Goal: Find specific page/section: Find specific page/section

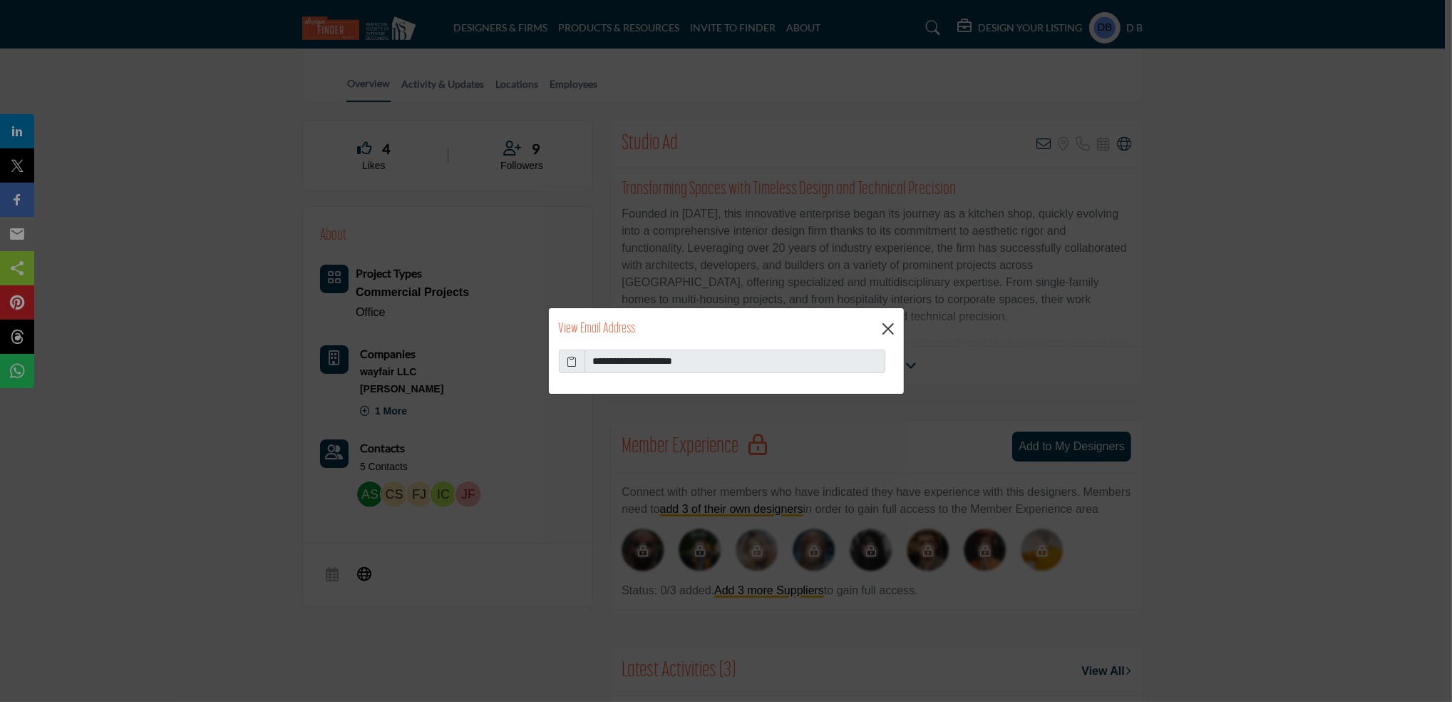
scroll to position [282, 0]
click at [893, 323] on button "Close" at bounding box center [888, 328] width 21 height 21
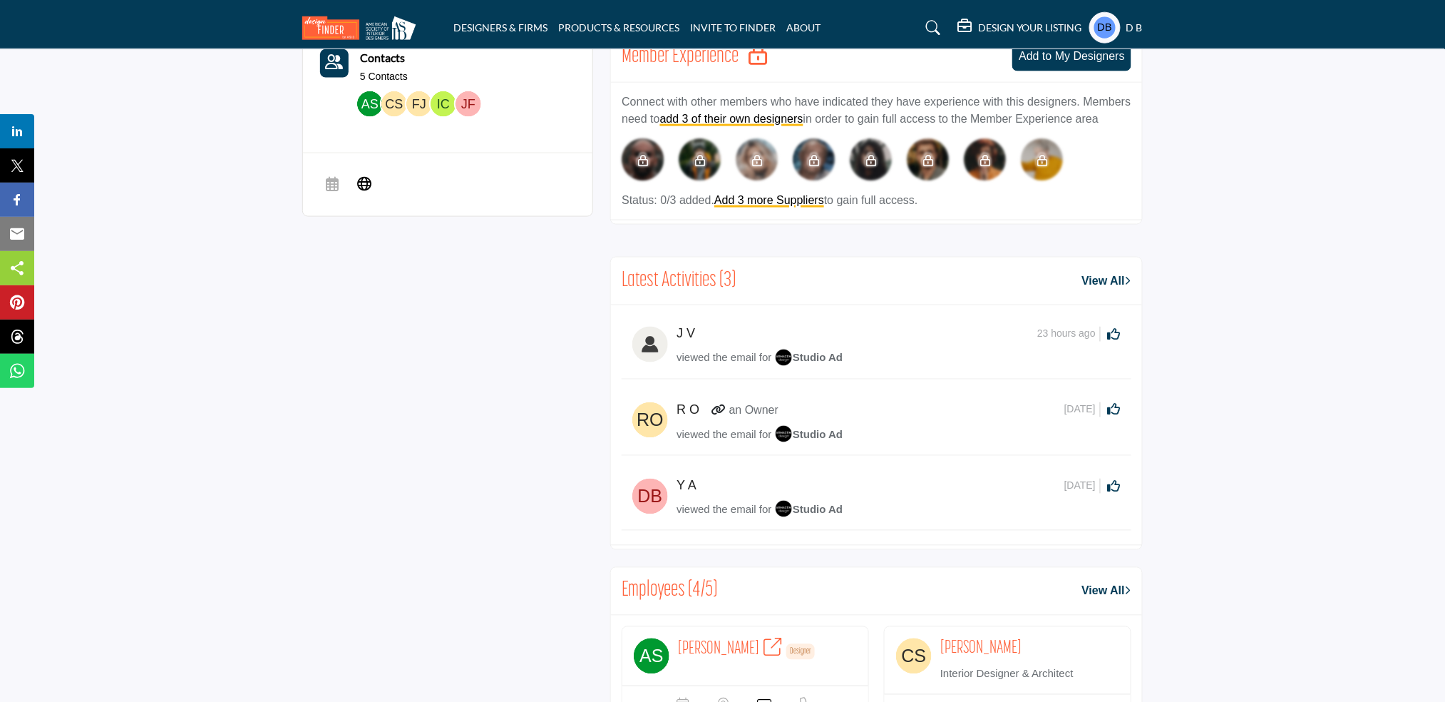
scroll to position [0, 0]
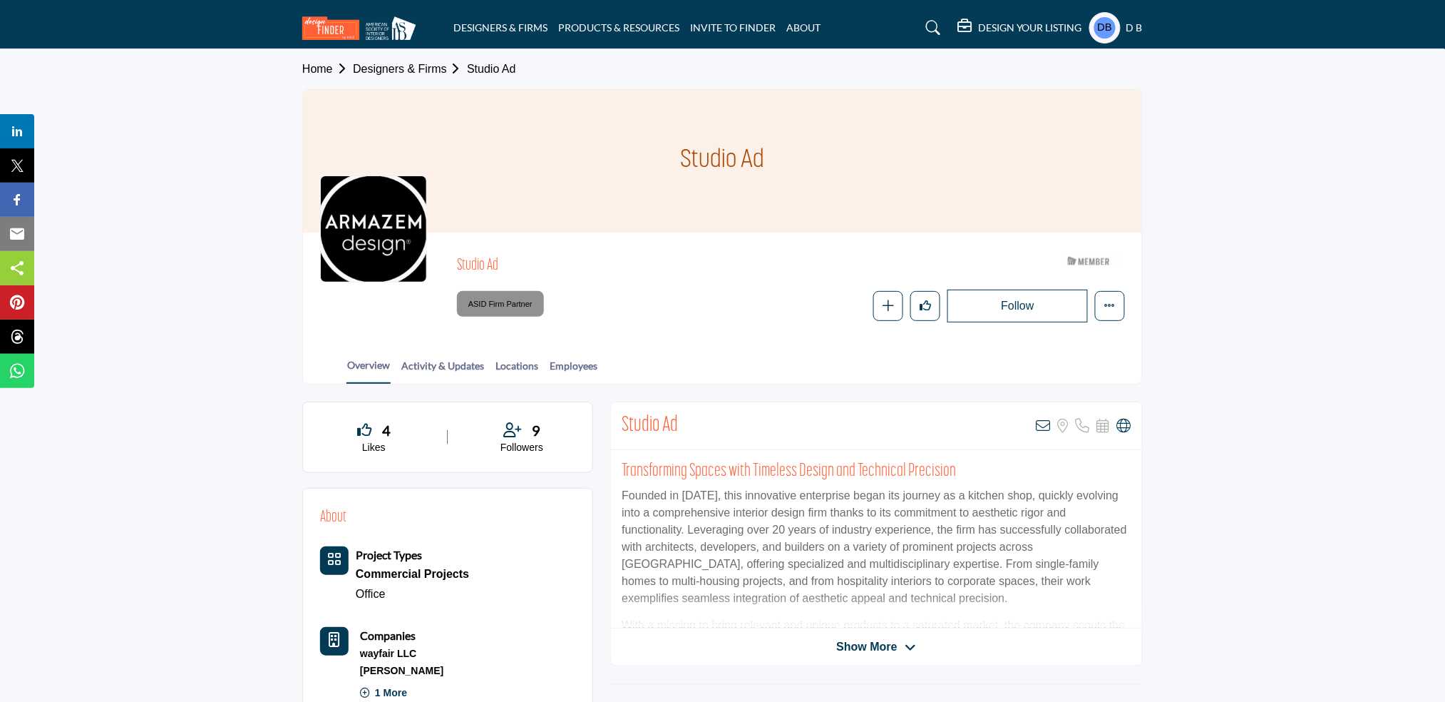
drag, startPoint x: 436, startPoint y: 197, endPoint x: 416, endPoint y: 188, distance: 22.0
click at [416, 250] on div "Studio Ad ASID Member who supports and impacts the Interior Design industry." at bounding box center [722, 286] width 805 height 73
click at [101, 341] on section "Home Designers & Firms Studio Ad Studio Ad Studio Ad" at bounding box center [722, 216] width 1445 height 335
